Goal: Task Accomplishment & Management: Manage account settings

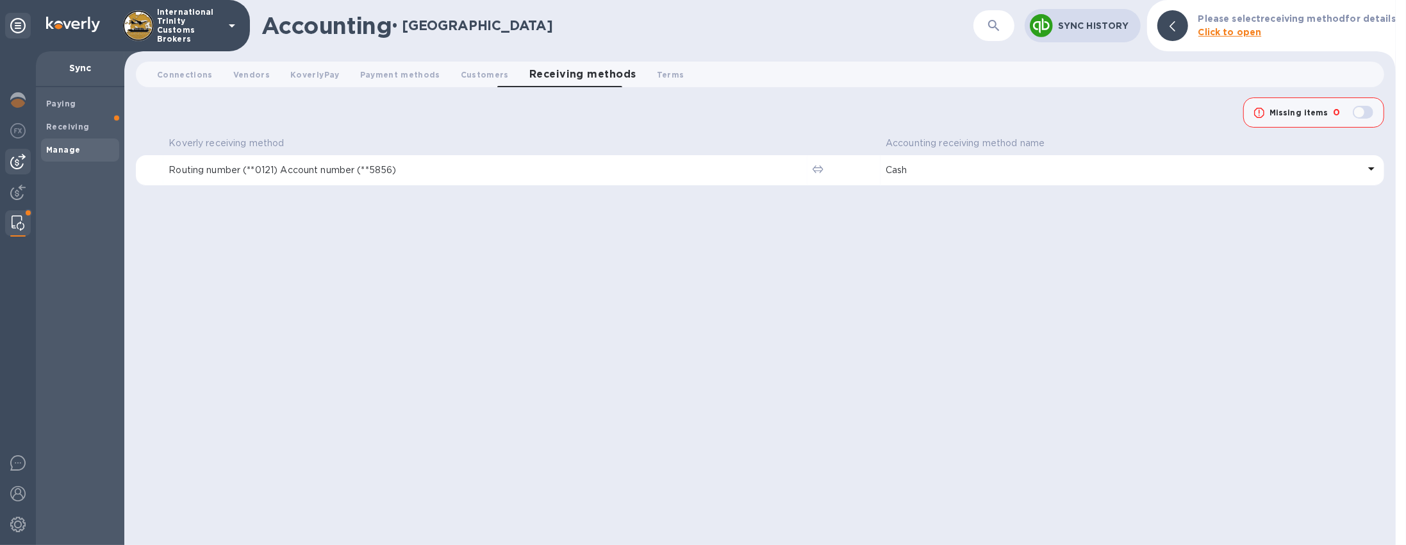
click at [16, 169] on img at bounding box center [17, 161] width 15 height 15
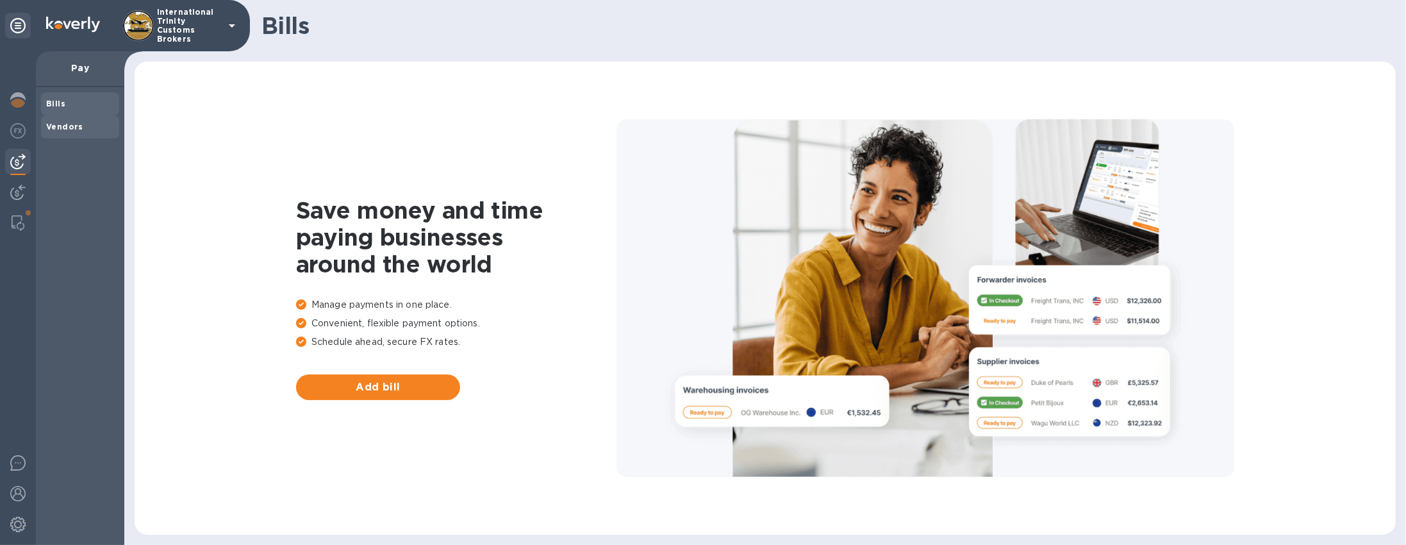
click at [71, 122] on b "Vendors" at bounding box center [64, 127] width 37 height 10
